Goal: Information Seeking & Learning: Learn about a topic

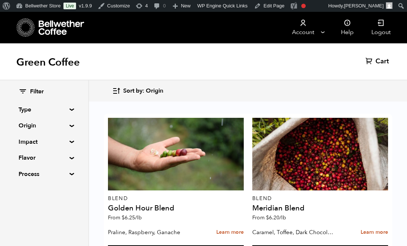
click at [55, 127] on summary "Origin" at bounding box center [44, 125] width 51 height 9
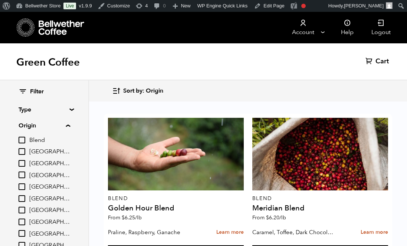
scroll to position [34, 0]
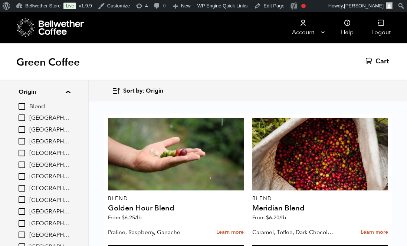
click at [24, 190] on input "[GEOGRAPHIC_DATA]" at bounding box center [22, 188] width 7 height 7
checkbox input "true"
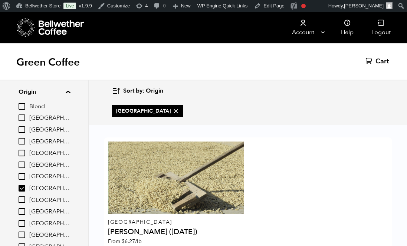
scroll to position [36, 0]
click at [21, 165] on input "El Salvador" at bounding box center [22, 165] width 7 height 7
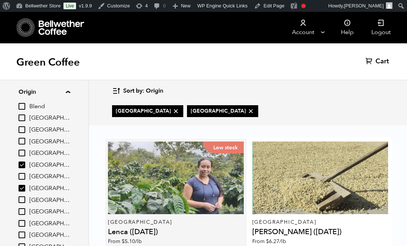
scroll to position [63, 0]
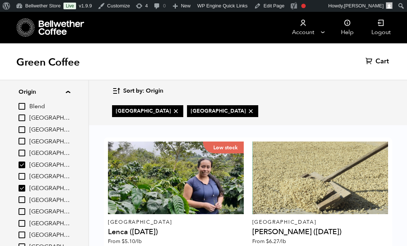
click at [21, 164] on input "El Salvador" at bounding box center [22, 165] width 7 height 7
checkbox input "false"
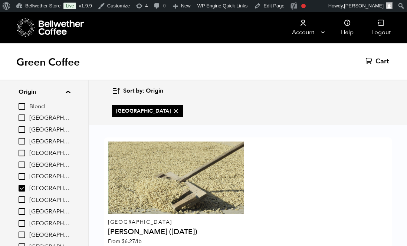
click at [24, 191] on input "Guatemala" at bounding box center [22, 188] width 7 height 7
checkbox input "false"
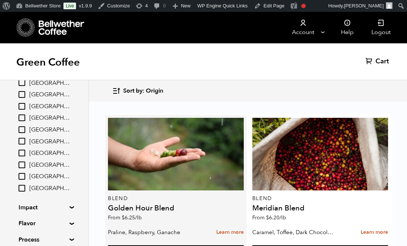
scroll to position [357, 0]
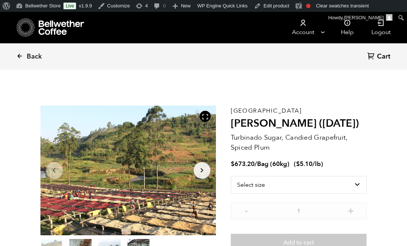
scroll to position [323, 317]
